Goal: Information Seeking & Learning: Check status

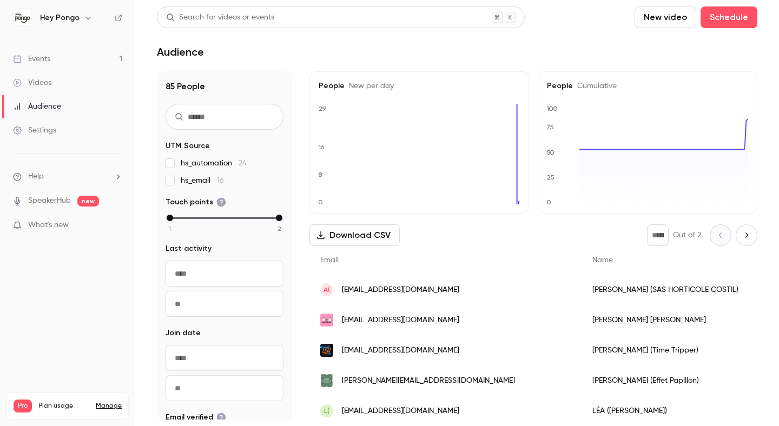
click at [52, 68] on link "Events 1" at bounding box center [67, 59] width 135 height 24
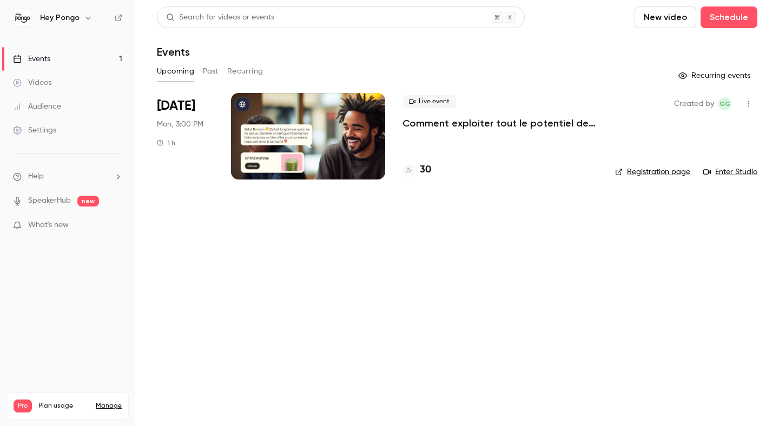
click at [443, 128] on p "Comment exploiter tout le potentiel de Pongo pour générer plus de revenus ?" at bounding box center [500, 123] width 195 height 13
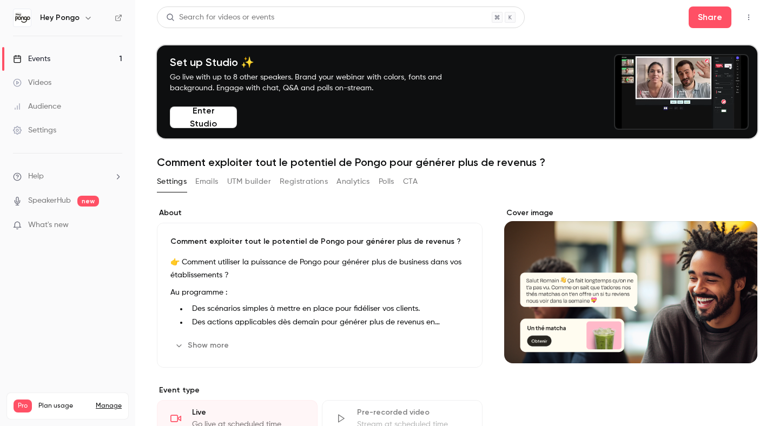
click at [305, 180] on button "Registrations" at bounding box center [304, 181] width 48 height 17
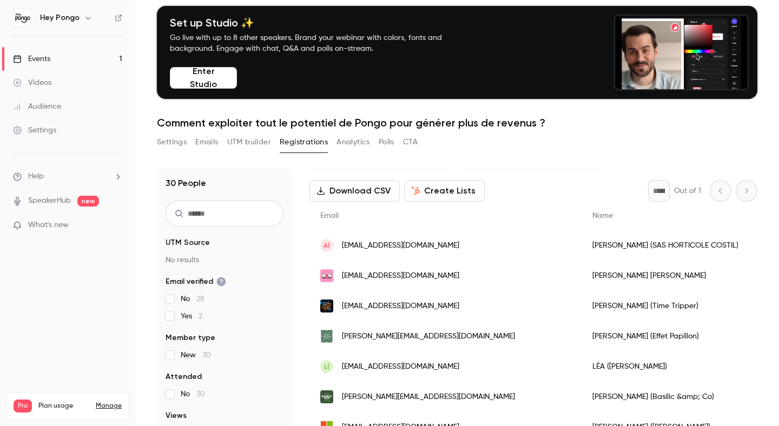
scroll to position [44, 0]
